Goal: Information Seeking & Learning: Learn about a topic

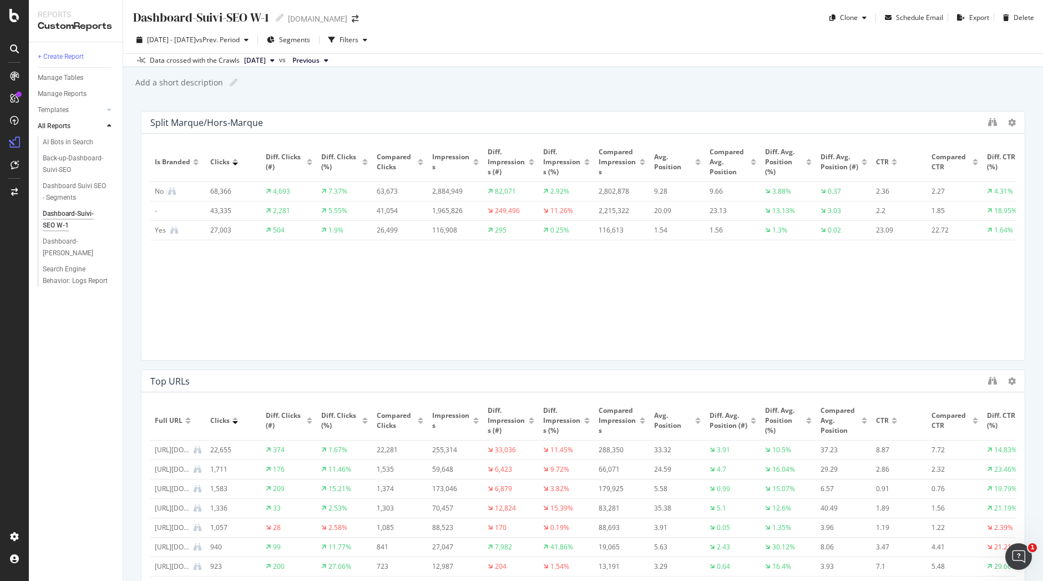
scroll to position [17, 0]
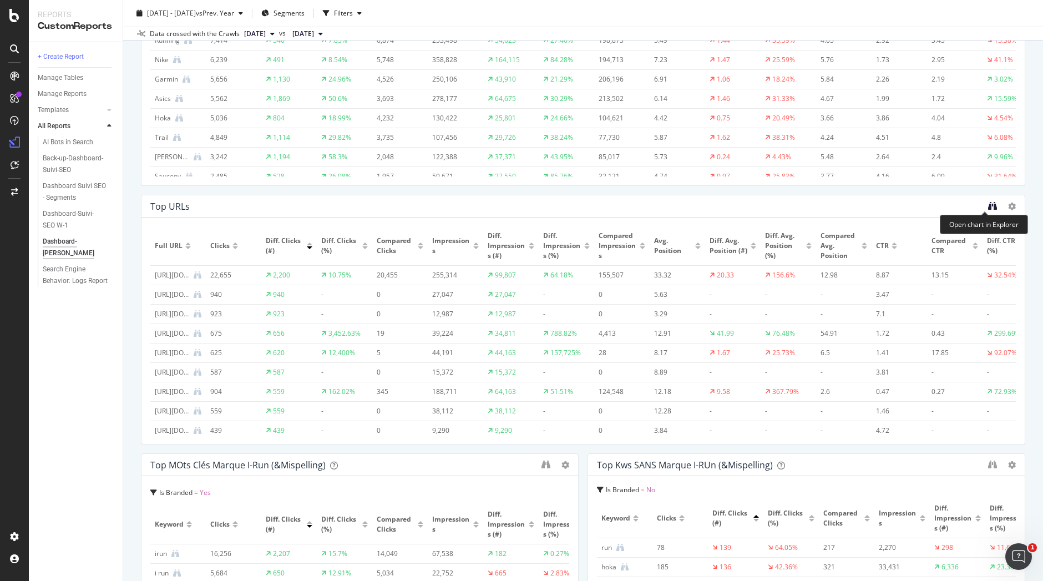
click at [988, 207] on icon "binoculars" at bounding box center [992, 205] width 9 height 9
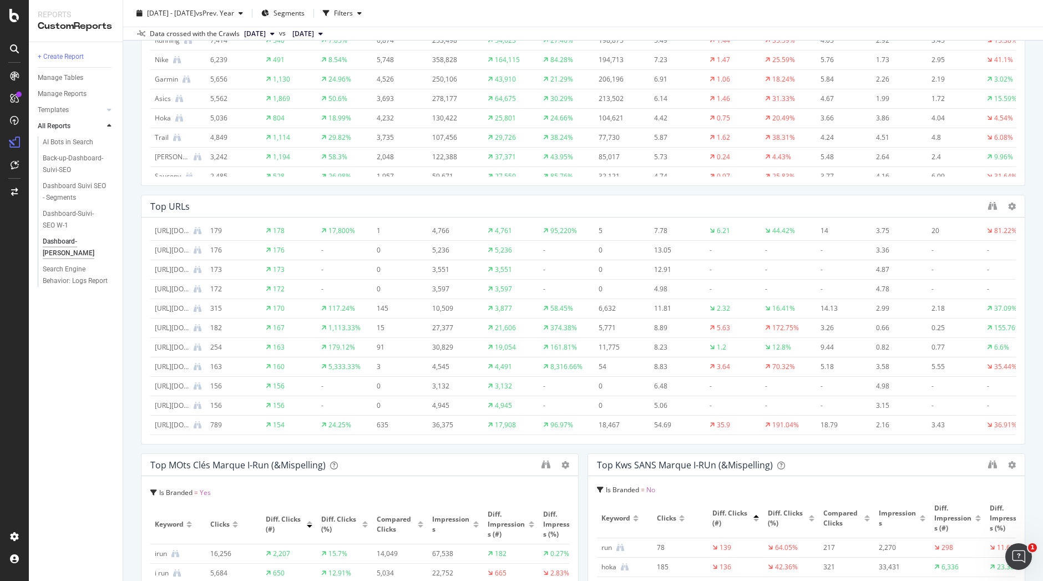
scroll to position [758, 0]
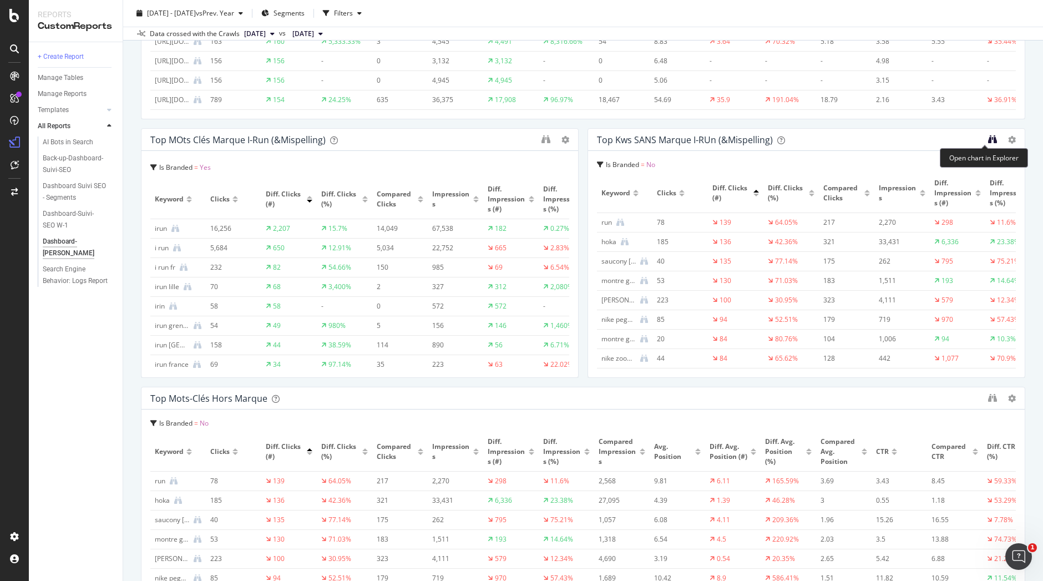
click at [988, 136] on icon "binoculars" at bounding box center [992, 139] width 9 height 9
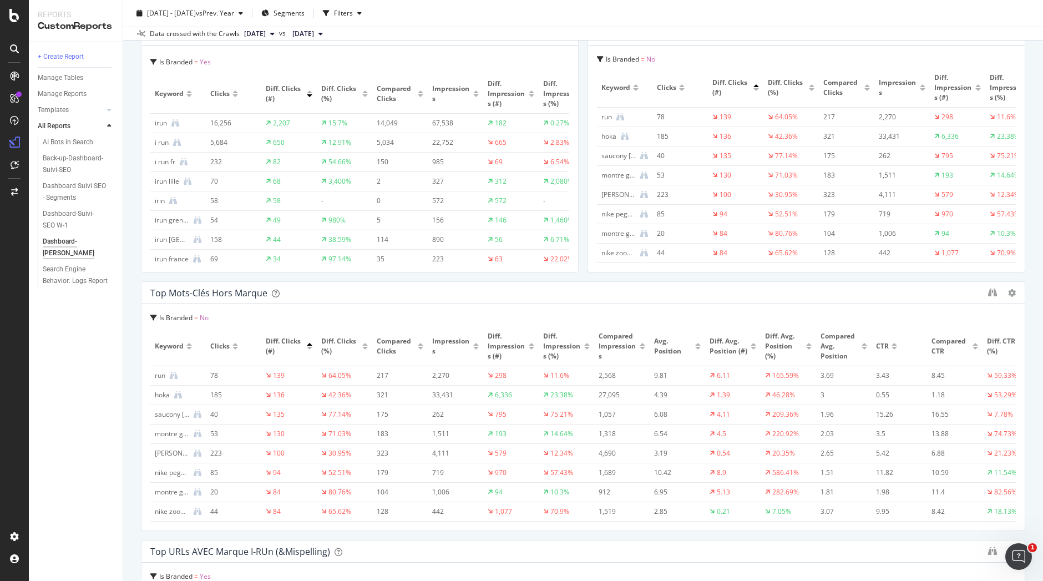
scroll to position [933, 0]
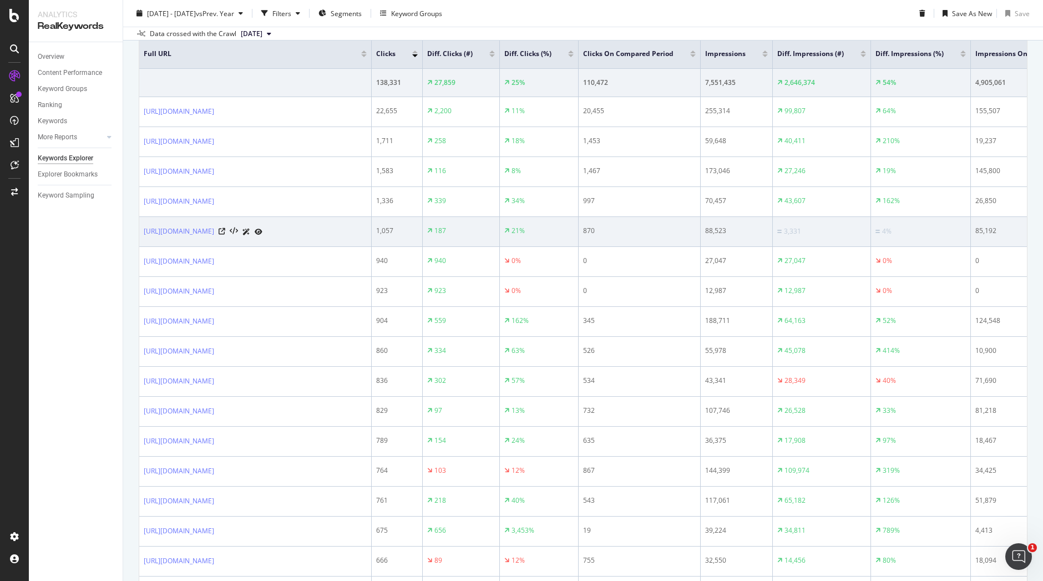
scroll to position [431, 0]
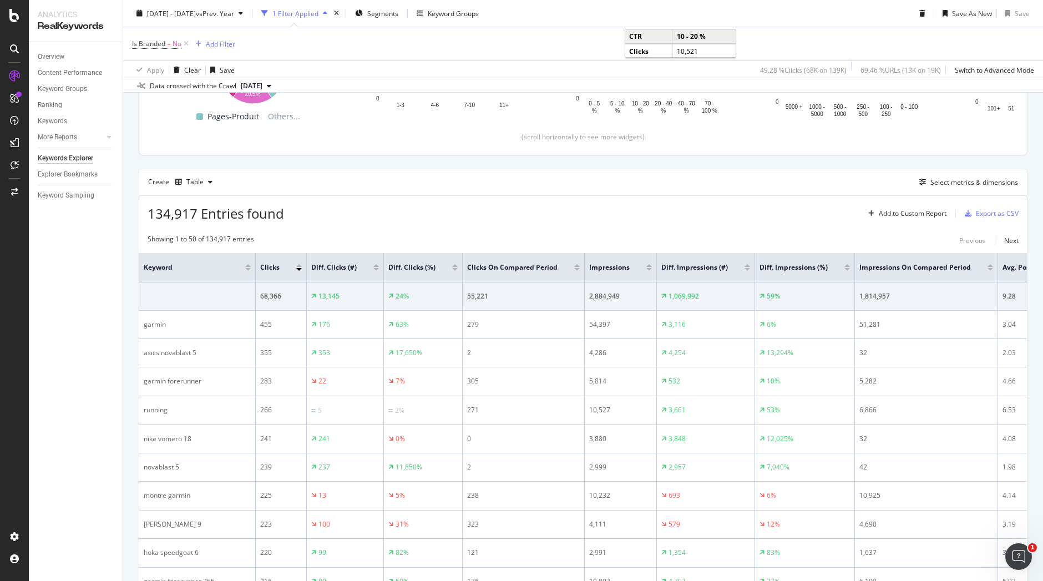
scroll to position [291, 0]
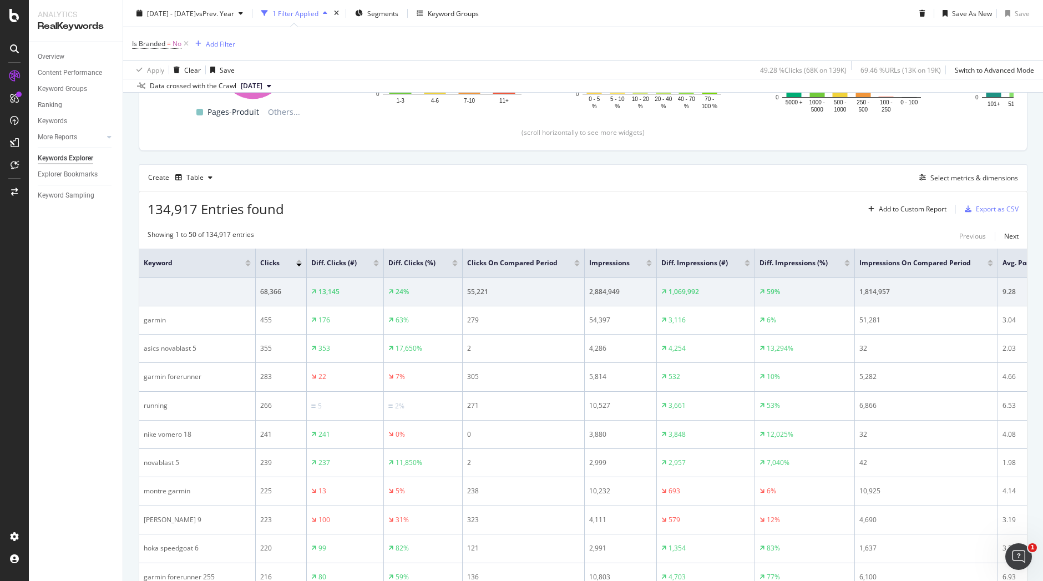
click at [466, 192] on div "134,917 Entries found Add to Custom Report Export as CSV" at bounding box center [582, 204] width 887 height 27
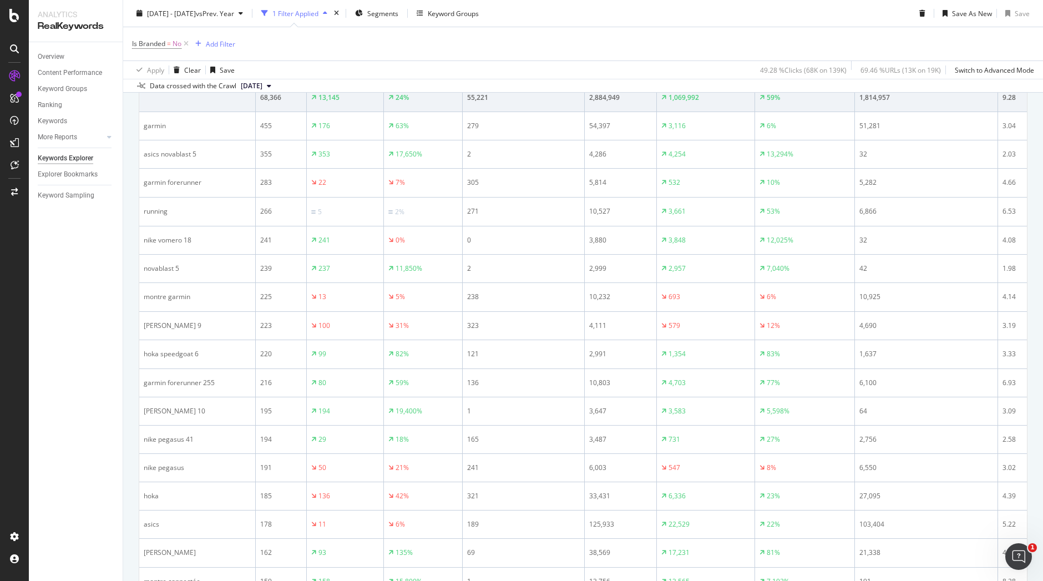
scroll to position [501, 0]
